Goal: Information Seeking & Learning: Learn about a topic

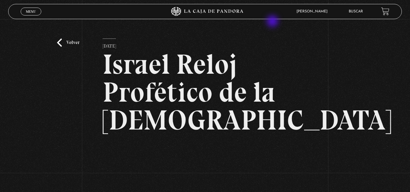
scroll to position [121, 0]
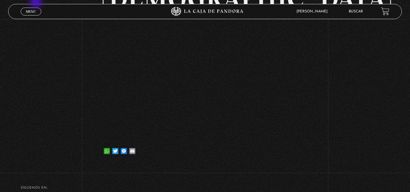
click at [37, 3] on div "Volver 6 julio, 2021 Israel Reloj Profético de la Biblia II WhatsApp Twitter Me…" at bounding box center [205, 31] width 410 height 267
click at [34, 9] on link "Menu Cerrar" at bounding box center [31, 12] width 21 height 8
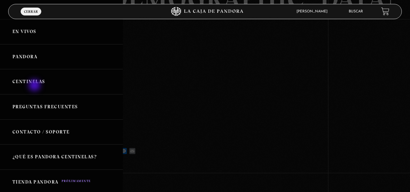
click at [35, 83] on link "Centinelas" at bounding box center [61, 81] width 123 height 25
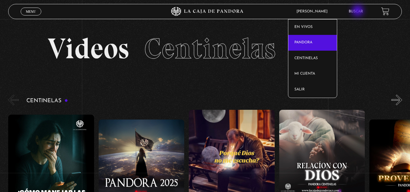
drag, startPoint x: 359, startPoint y: 11, endPoint x: 295, endPoint y: 39, distance: 69.6
click at [358, 11] on link "Buscar" at bounding box center [356, 12] width 14 height 4
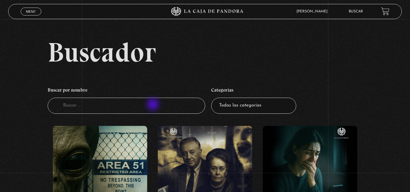
click at [151, 108] on input "Buscador" at bounding box center [127, 106] width 158 height 16
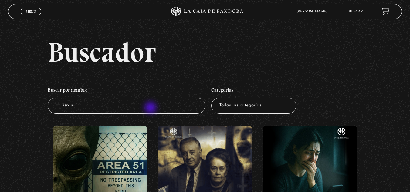
type input "israel"
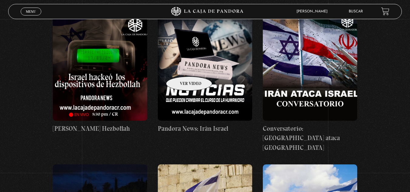
scroll to position [364, 0]
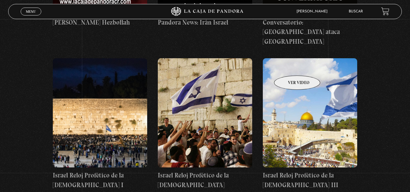
click at [301, 65] on figure at bounding box center [310, 112] width 94 height 109
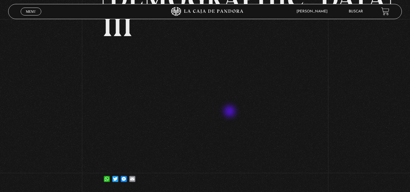
scroll to position [91, 0]
